Goal: Task Accomplishment & Management: Use online tool/utility

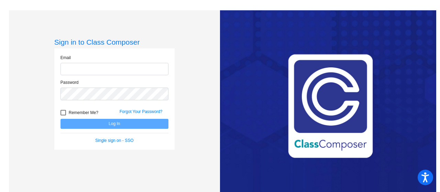
type input "[EMAIL_ADDRESS][DOMAIN_NAME]"
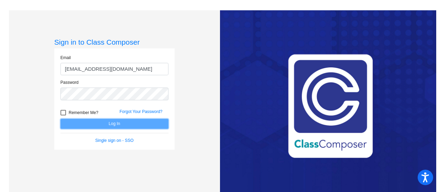
click at [116, 123] on button "Log In" at bounding box center [114, 124] width 108 height 10
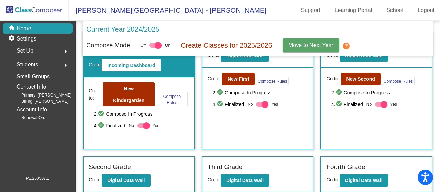
scroll to position [26, 0]
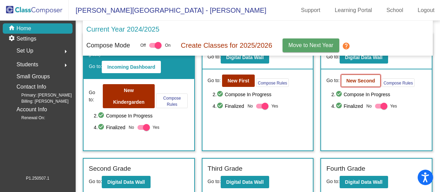
click at [359, 84] on button "New Second" at bounding box center [360, 81] width 39 height 12
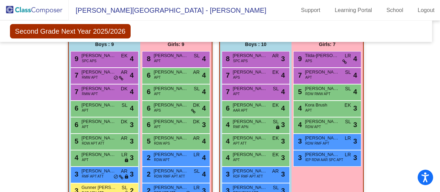
scroll to position [310, 4]
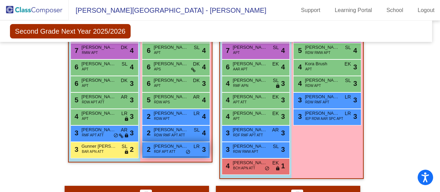
click at [185, 152] on span "do_not_disturb_alt" at bounding box center [187, 151] width 5 height 5
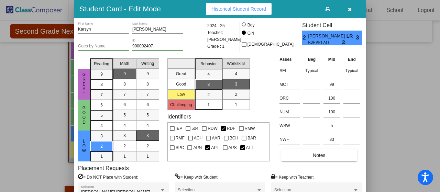
click at [121, 188] on div "[PERSON_NAME] [PERSON_NAME] Selection" at bounding box center [123, 191] width 84 height 12
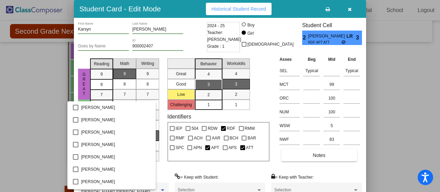
scroll to position [298, 0]
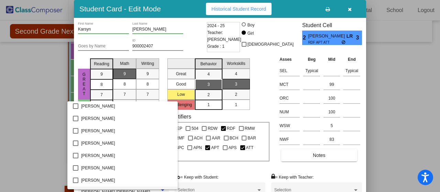
click at [195, 171] on div at bounding box center [220, 96] width 440 height 192
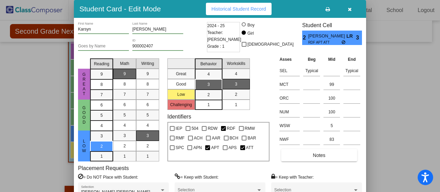
click at [350, 9] on icon "button" at bounding box center [350, 9] width 4 height 5
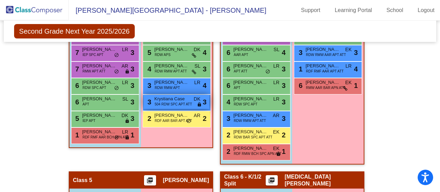
scroll to position [532, 0]
